Goal: Information Seeking & Learning: Learn about a topic

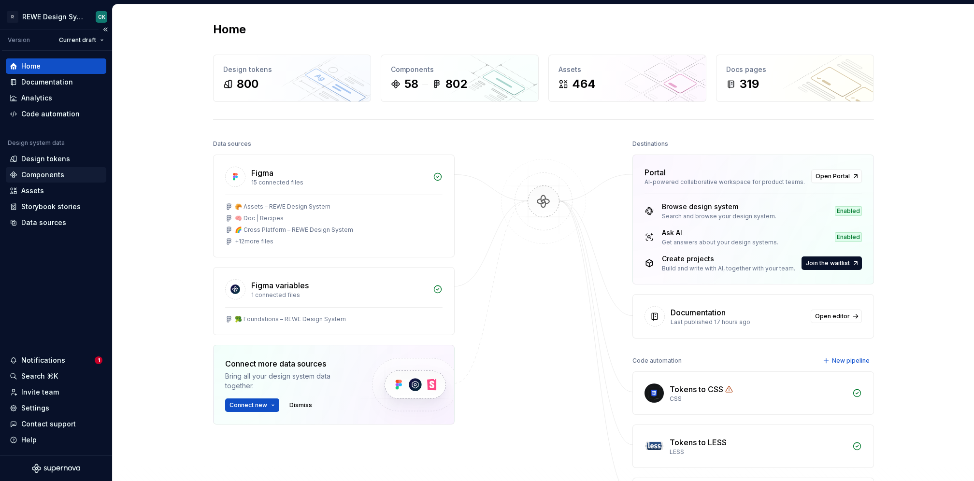
click at [51, 171] on div "Components" at bounding box center [42, 175] width 43 height 10
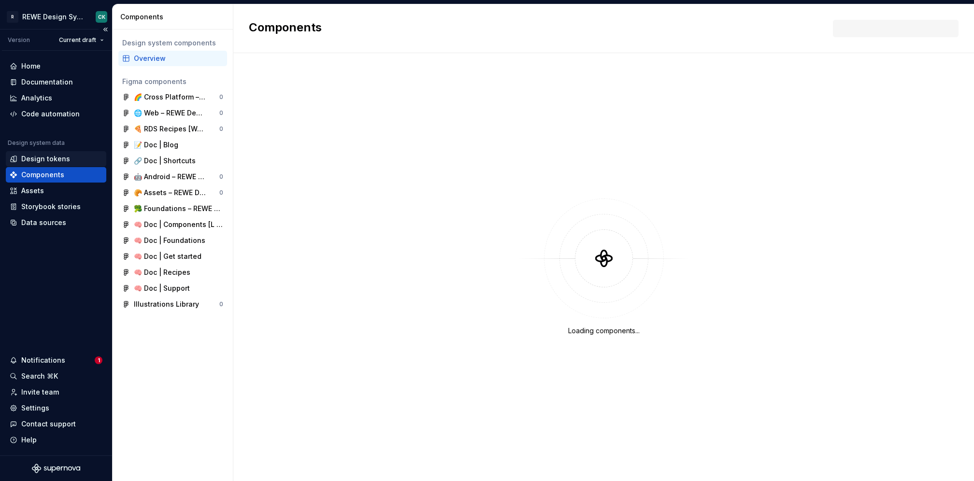
click at [61, 160] on div "Design tokens" at bounding box center [45, 159] width 49 height 10
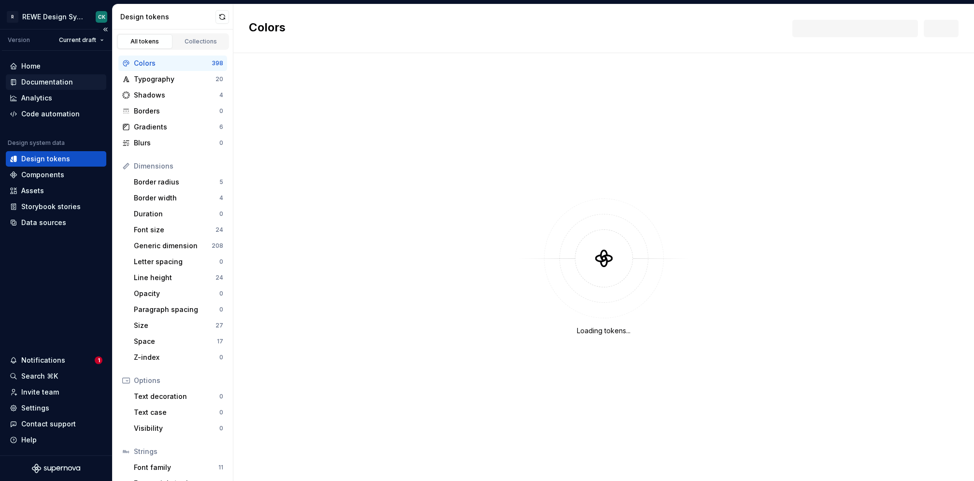
click at [37, 78] on div "Documentation" at bounding box center [47, 82] width 52 height 10
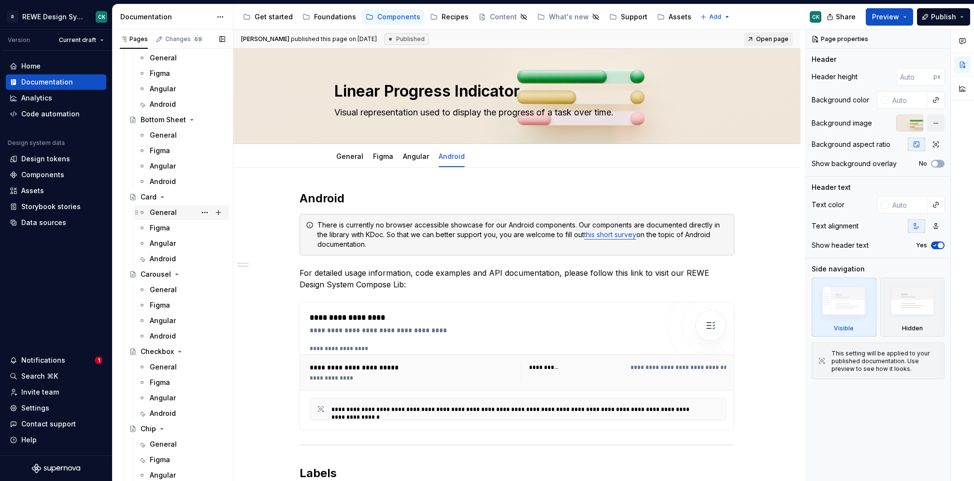
scroll to position [1176, 0]
click at [156, 374] on div "General" at bounding box center [163, 371] width 27 height 10
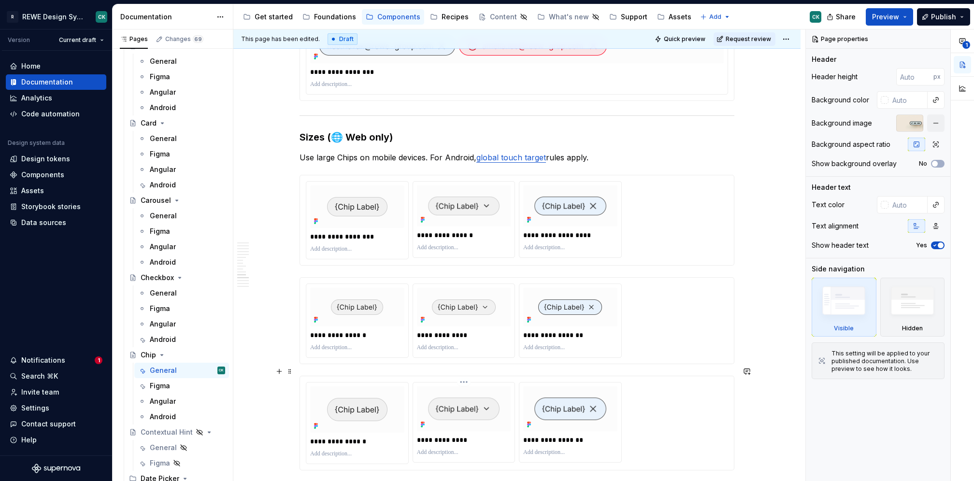
scroll to position [2653, 0]
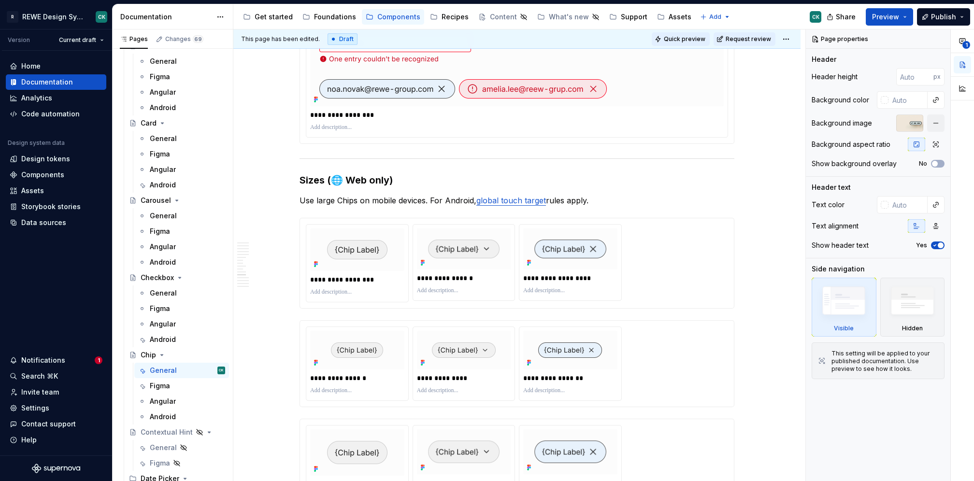
click at [677, 37] on span "Quick preview" at bounding box center [685, 39] width 42 height 8
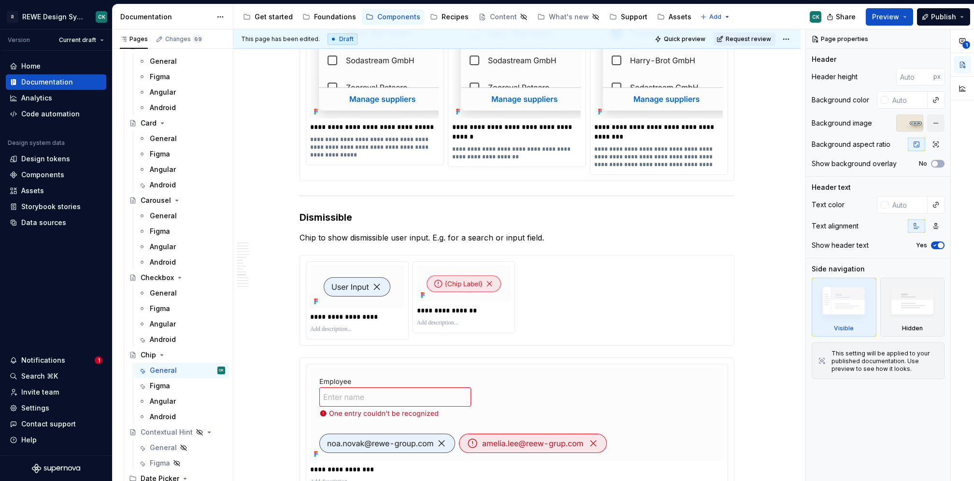
scroll to position [2267, 0]
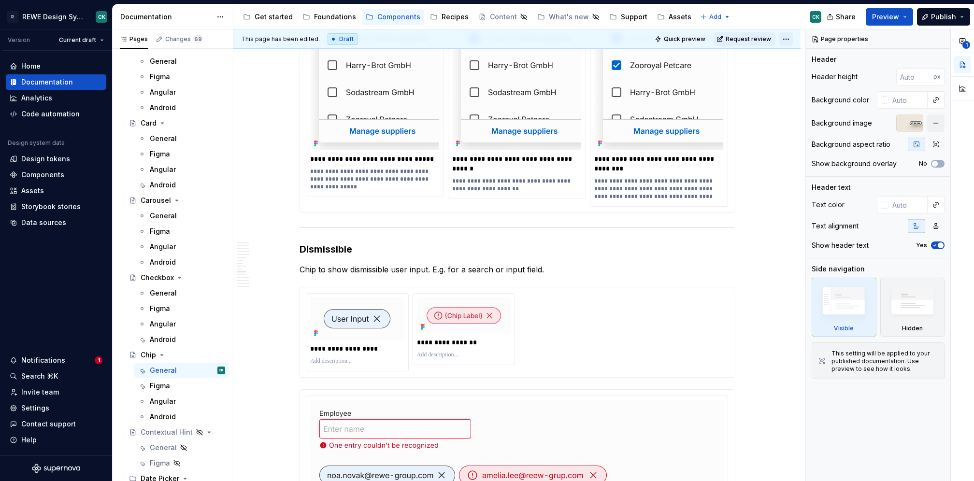
click at [790, 39] on html "R REWE Design System CK Version Current draft Home Documentation Analytics Code…" at bounding box center [487, 240] width 974 height 481
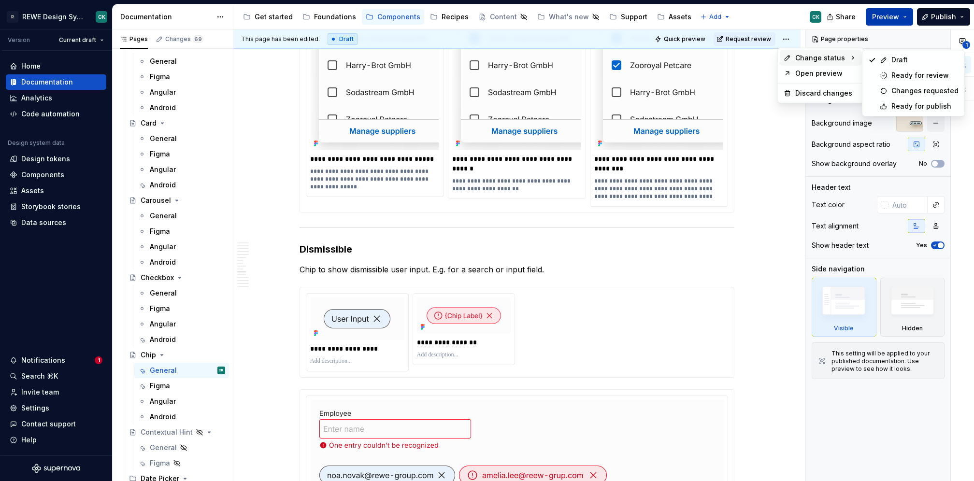
click at [906, 18] on html "R REWE Design System CK Version Current draft Home Documentation Analytics Code…" at bounding box center [487, 240] width 974 height 481
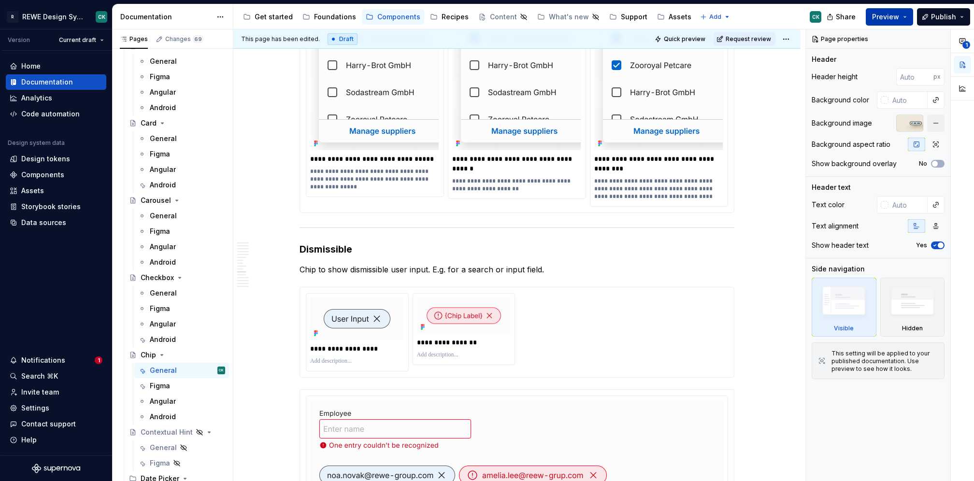
scroll to position [2050, 0]
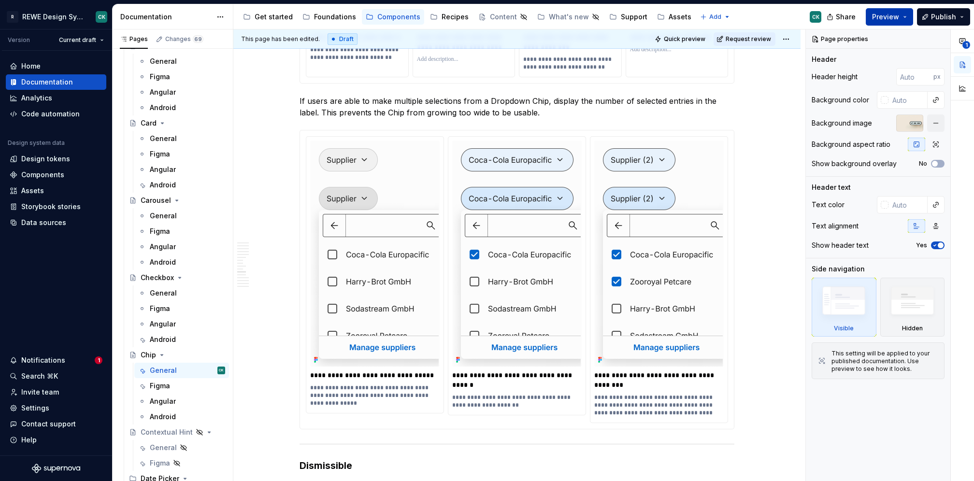
click at [910, 16] on button "Preview" at bounding box center [889, 16] width 47 height 17
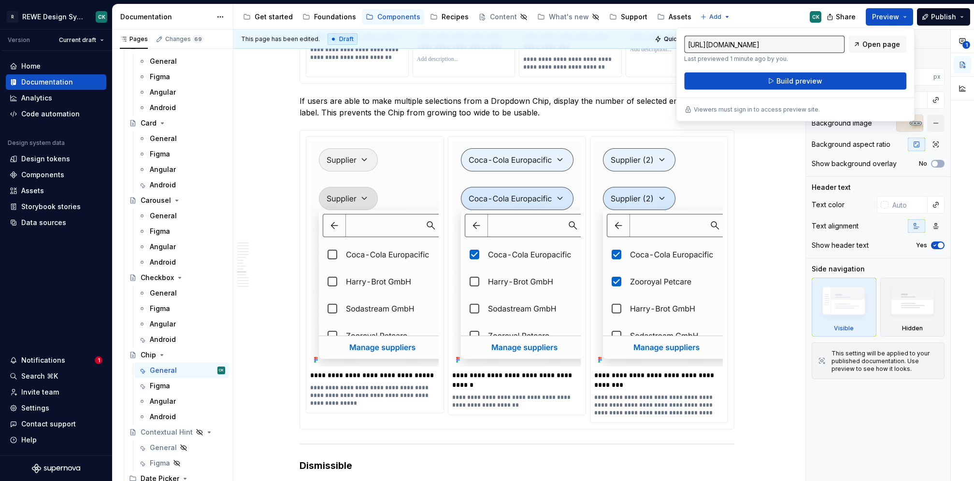
drag, startPoint x: 887, startPoint y: 40, endPoint x: 780, endPoint y: 71, distance: 112.0
click at [887, 40] on span "Open page" at bounding box center [881, 45] width 38 height 10
type textarea "*"
